Goal: Task Accomplishment & Management: Use online tool/utility

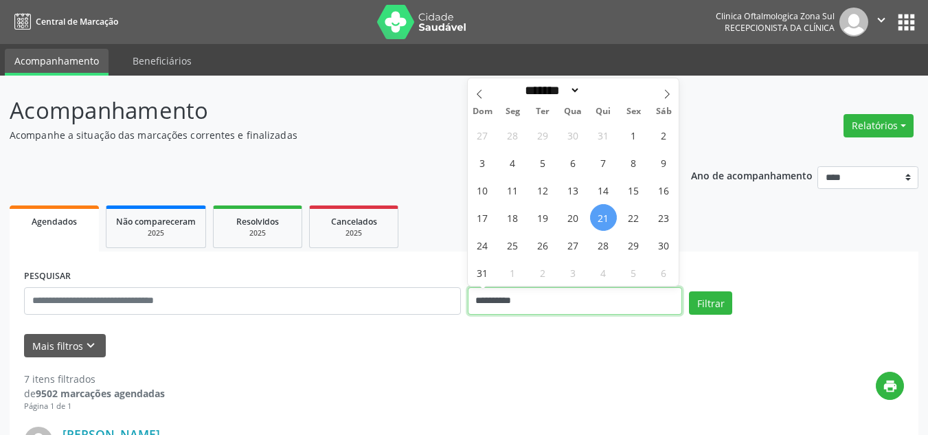
click at [510, 298] on input "**********" at bounding box center [575, 300] width 215 height 27
click at [660, 100] on span at bounding box center [667, 89] width 23 height 23
select select "*"
click at [511, 135] on span "1" at bounding box center [513, 135] width 27 height 27
type input "**********"
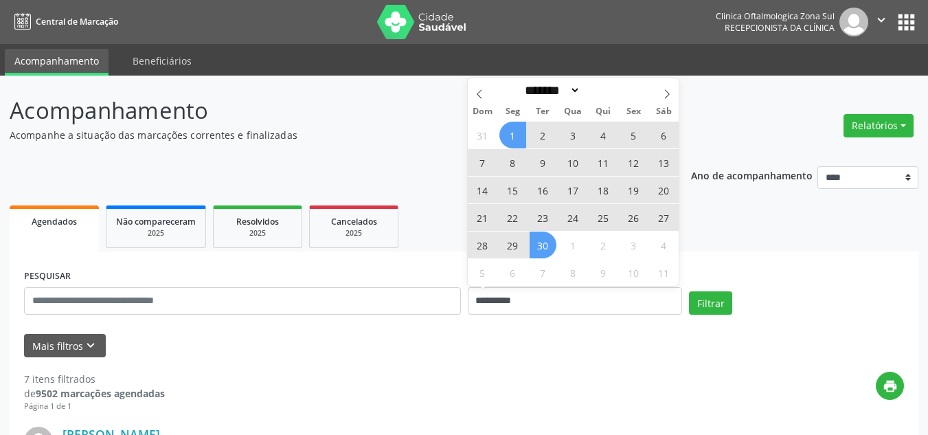
click at [539, 239] on span "30" at bounding box center [543, 245] width 27 height 27
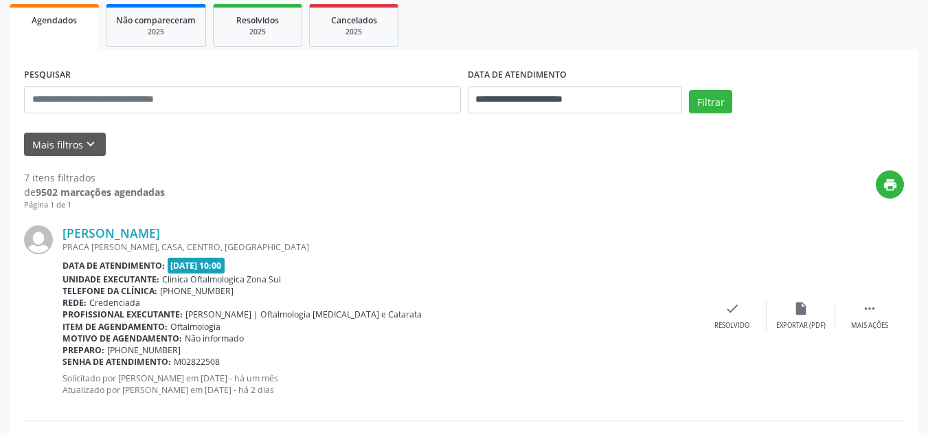
scroll to position [206, 0]
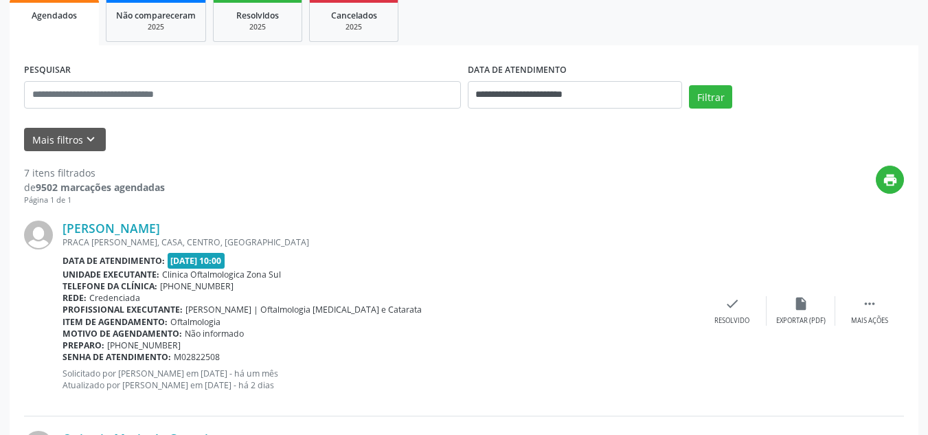
click at [74, 137] on button "Mais filtros keyboard_arrow_down" at bounding box center [65, 140] width 82 height 24
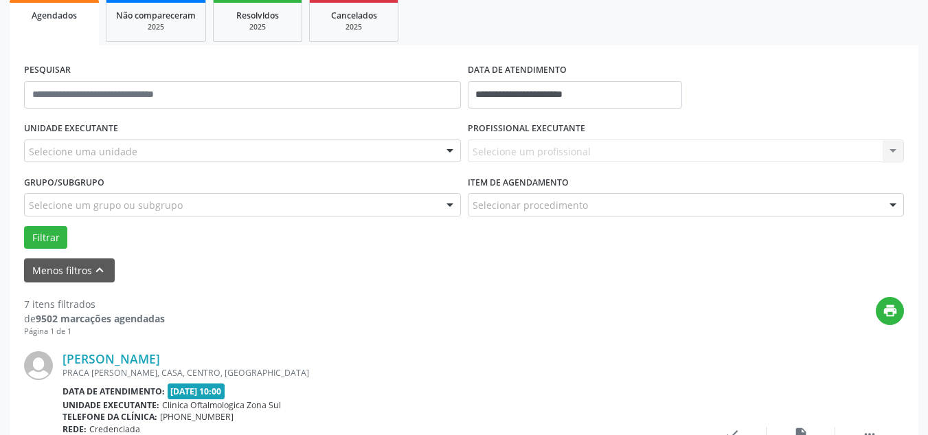
click at [239, 155] on div "Selecione uma unidade" at bounding box center [242, 151] width 437 height 23
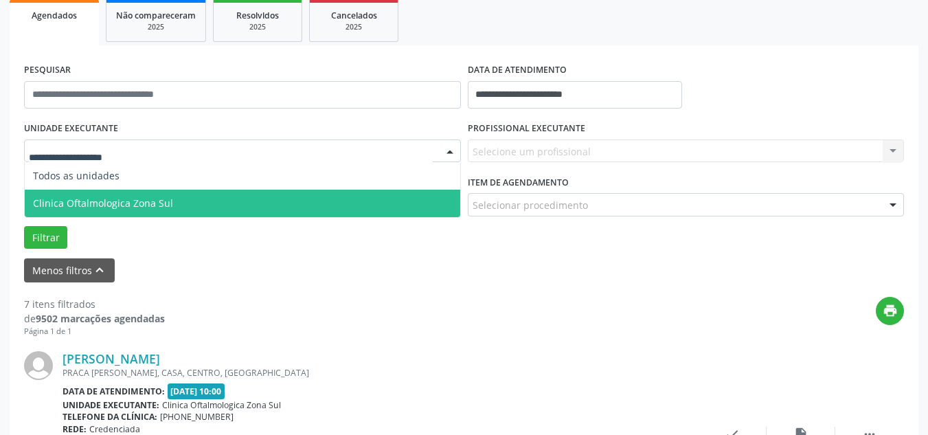
click at [192, 191] on span "Clinica Oftalmologica Zona Sul" at bounding box center [243, 203] width 436 height 27
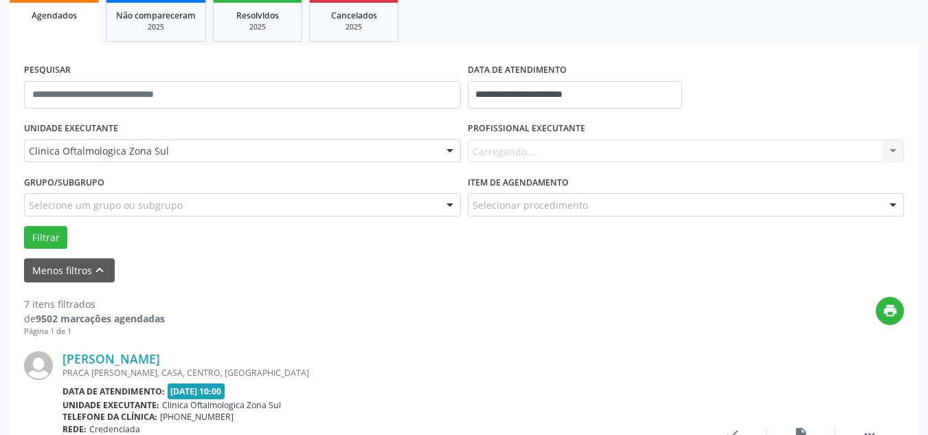
click at [590, 159] on div "Carregando... Nenhum resultado encontrado para: " " Não há nenhuma opção para s…" at bounding box center [686, 151] width 437 height 23
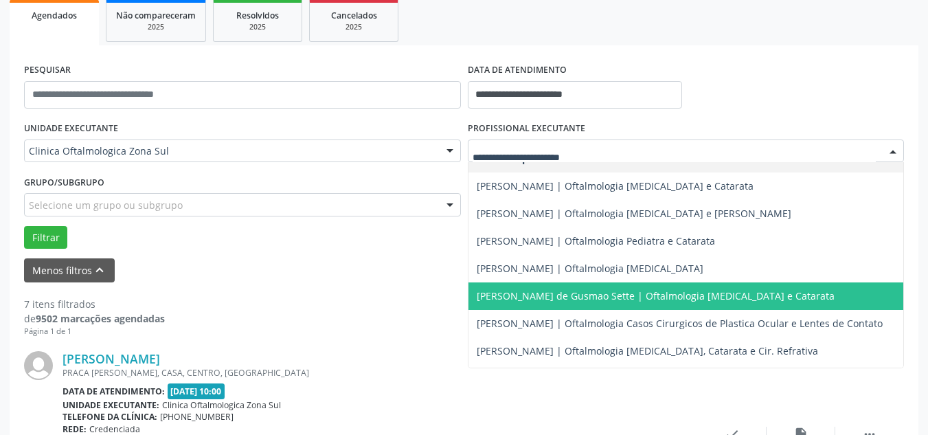
scroll to position [69, 0]
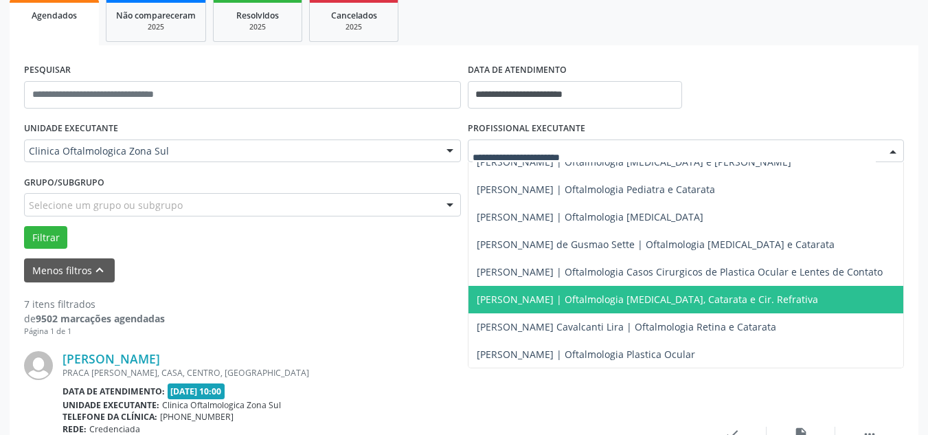
click at [544, 300] on span "[PERSON_NAME] | Oftalmologia [MEDICAL_DATA], Catarata e Cir. Refrativa" at bounding box center [648, 299] width 342 height 13
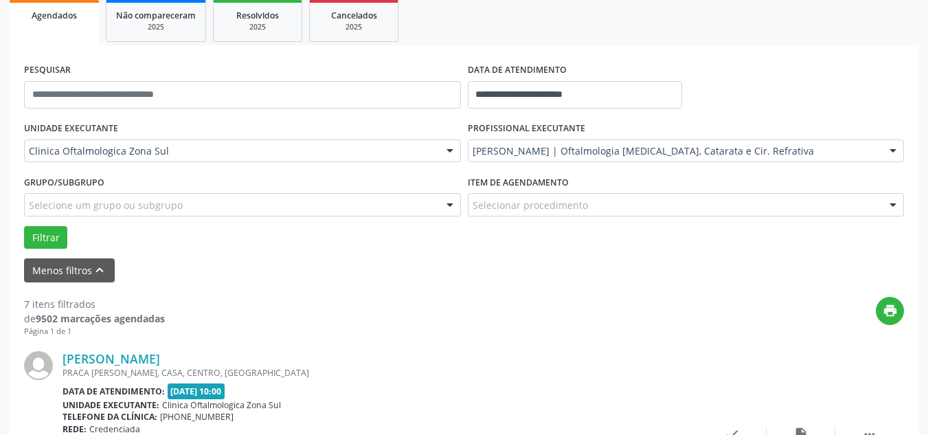
drag, startPoint x: 214, startPoint y: 196, endPoint x: 204, endPoint y: 201, distance: 11.1
click at [213, 197] on div "Selecione um grupo ou subgrupo" at bounding box center [242, 204] width 437 height 23
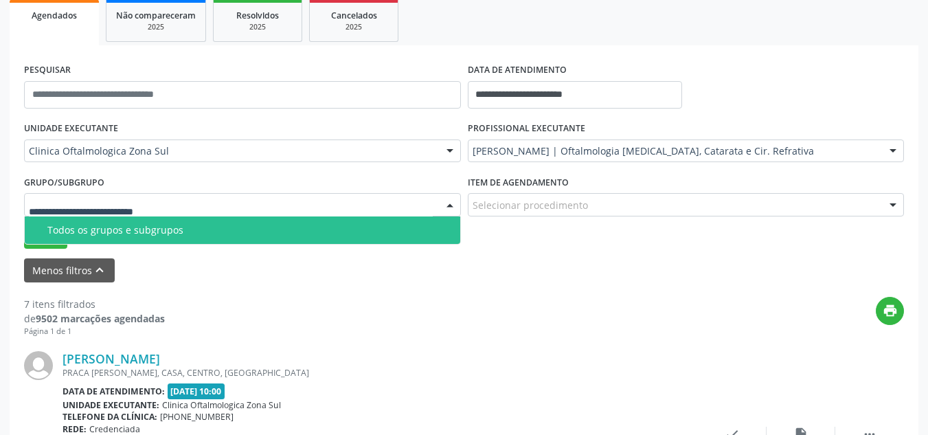
click at [122, 229] on div "Todos os grupos e subgrupos" at bounding box center [249, 230] width 405 height 11
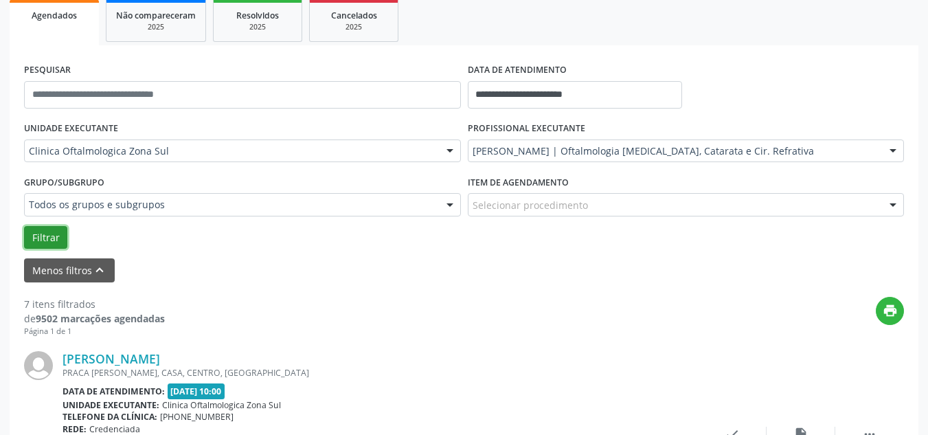
click at [47, 236] on button "Filtrar" at bounding box center [45, 237] width 43 height 23
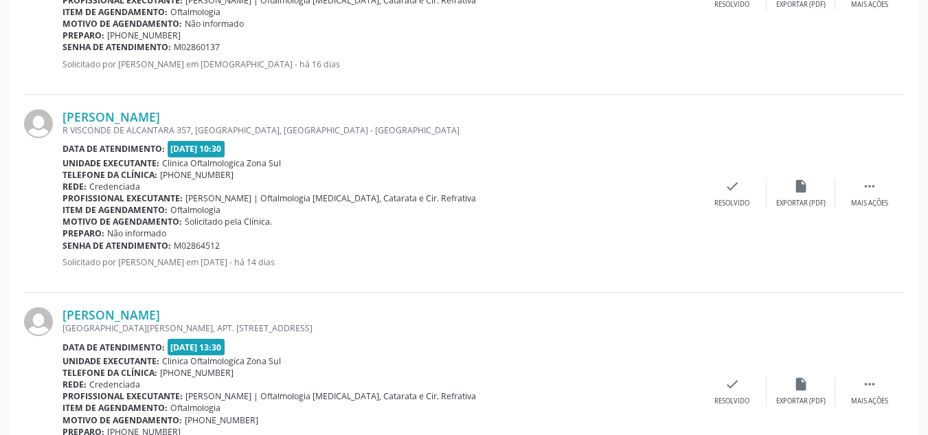
scroll to position [3143, 0]
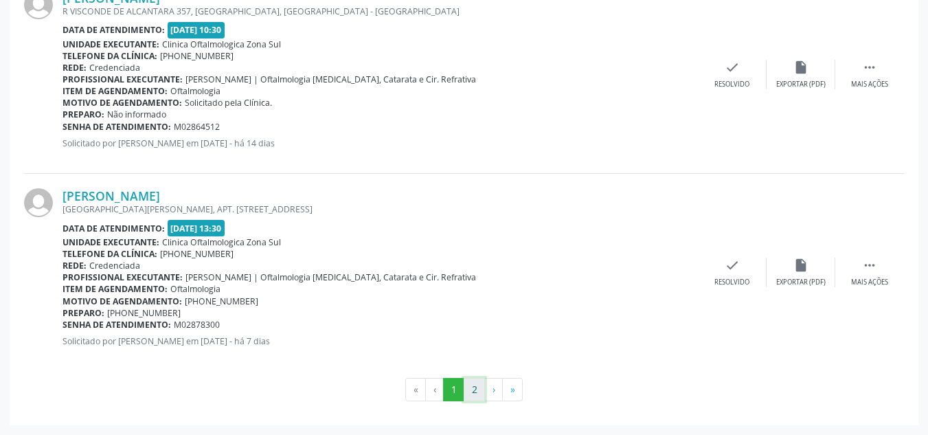
click at [472, 387] on button "2" at bounding box center [474, 389] width 21 height 23
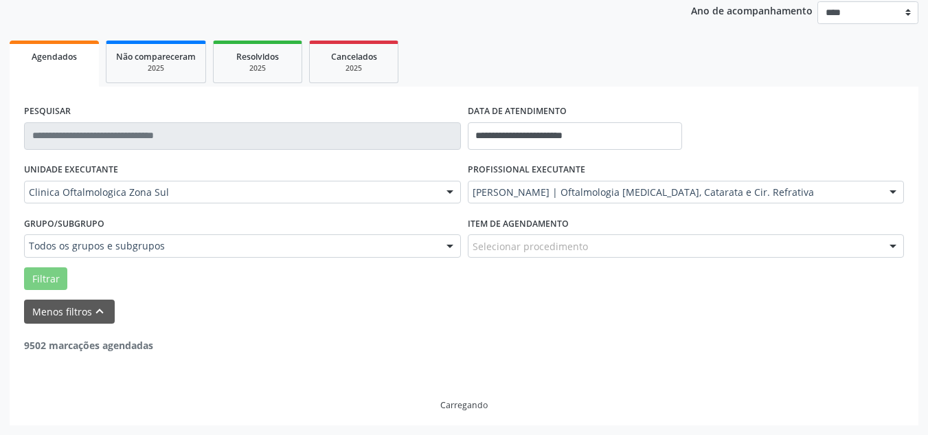
scroll to position [1161, 0]
